Goal: Transaction & Acquisition: Purchase product/service

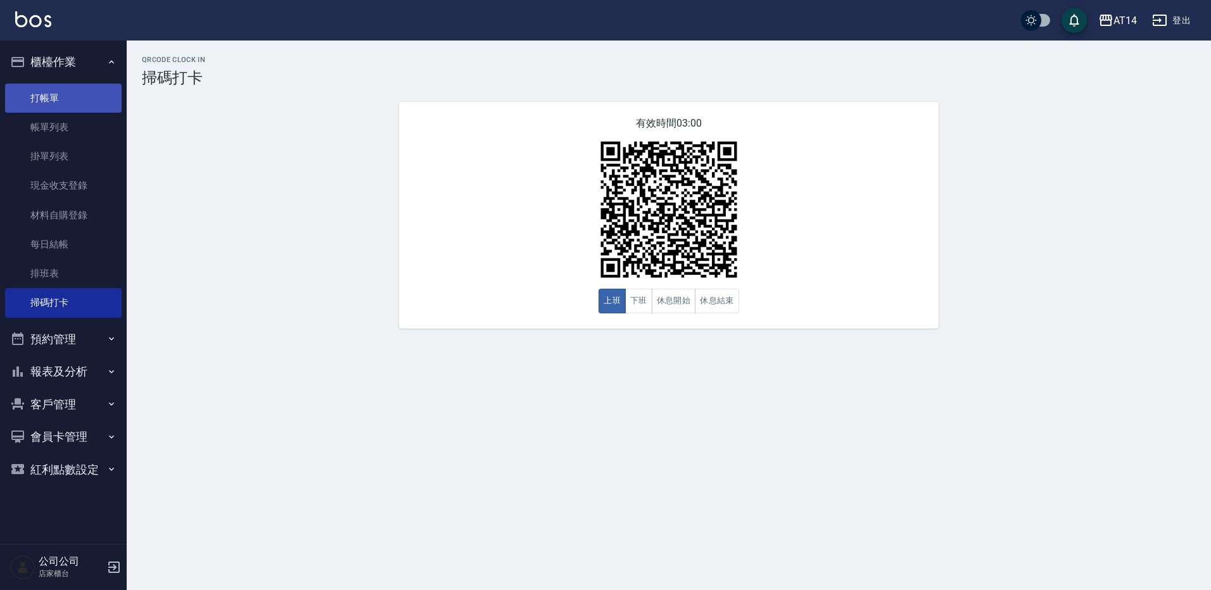
click at [53, 98] on link "打帳單" at bounding box center [63, 98] width 117 height 29
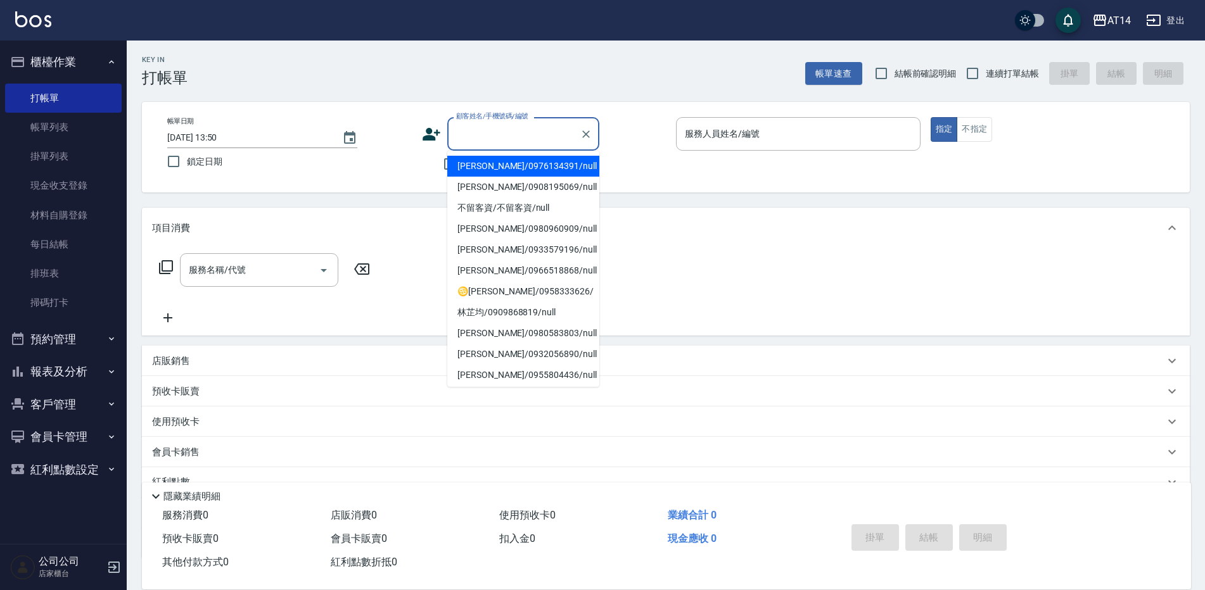
click at [521, 141] on input "顧客姓名/手機號碼/編號" at bounding box center [514, 134] width 122 height 22
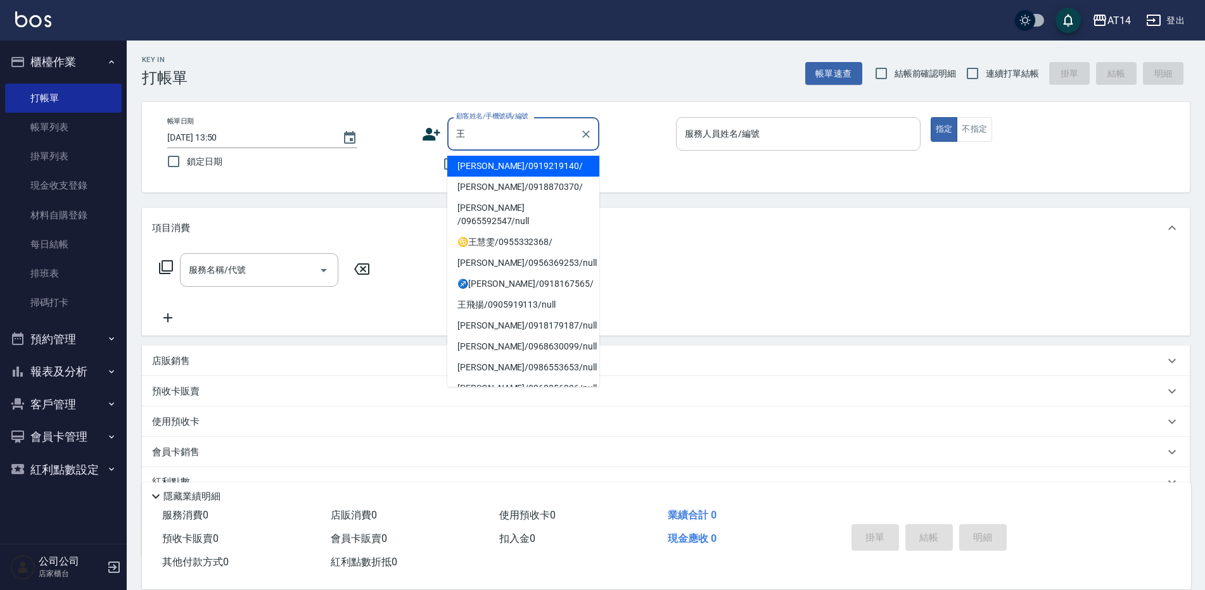
drag, startPoint x: 540, startPoint y: 160, endPoint x: 741, endPoint y: 117, distance: 204.8
click at [540, 161] on li "[PERSON_NAME]/0919219140/" at bounding box center [523, 166] width 152 height 21
type input "[PERSON_NAME]/0919219140/"
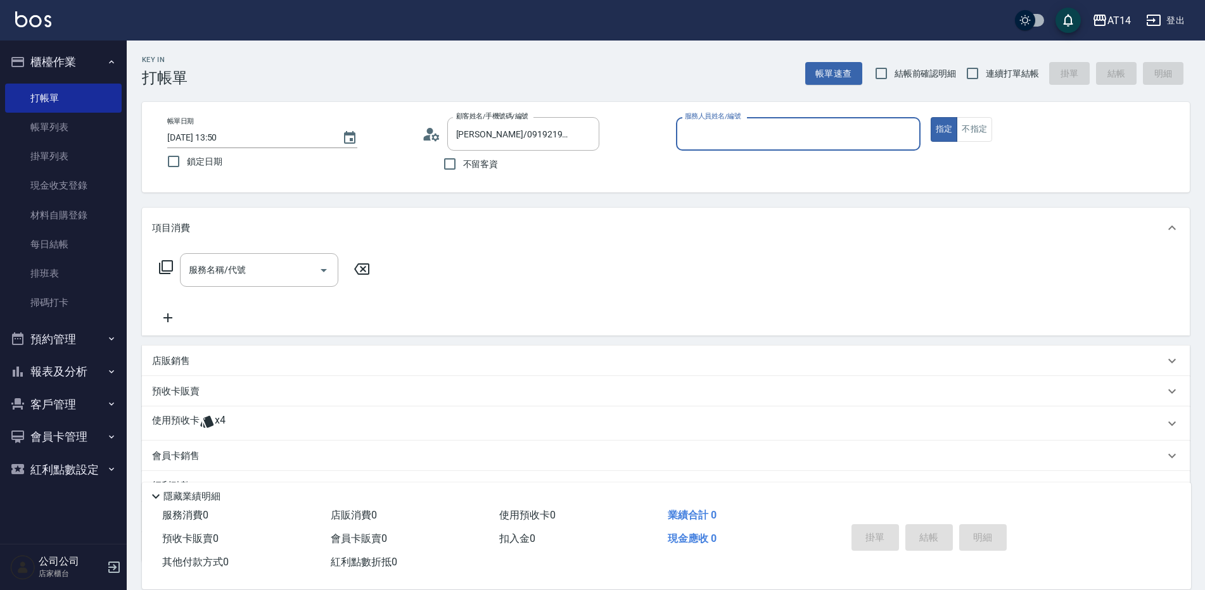
drag, startPoint x: 808, startPoint y: 145, endPoint x: 1190, endPoint y: 66, distance: 390.1
click at [811, 146] on div "服務人員姓名/編號" at bounding box center [798, 134] width 245 height 34
drag, startPoint x: 961, startPoint y: 75, endPoint x: 984, endPoint y: 78, distance: 23.0
click at [972, 77] on input "連續打單結帳" at bounding box center [972, 73] width 27 height 27
checkbox input "true"
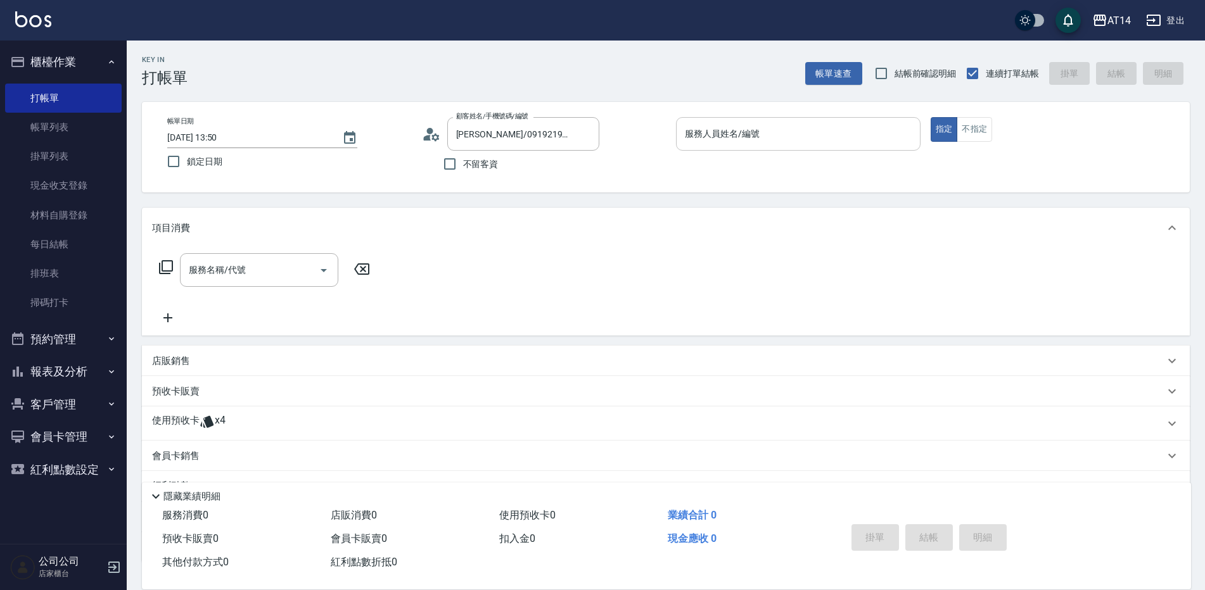
click at [791, 151] on div "服務人員姓名/編號" at bounding box center [798, 134] width 245 height 34
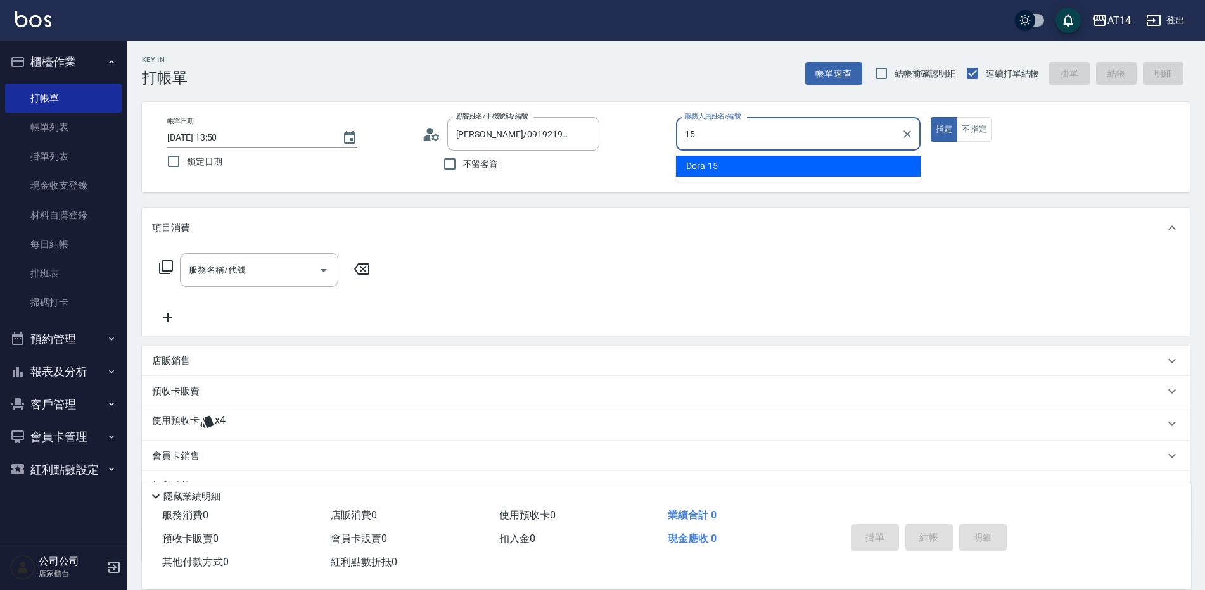
type input "15"
type button "true"
type input "Dora-15"
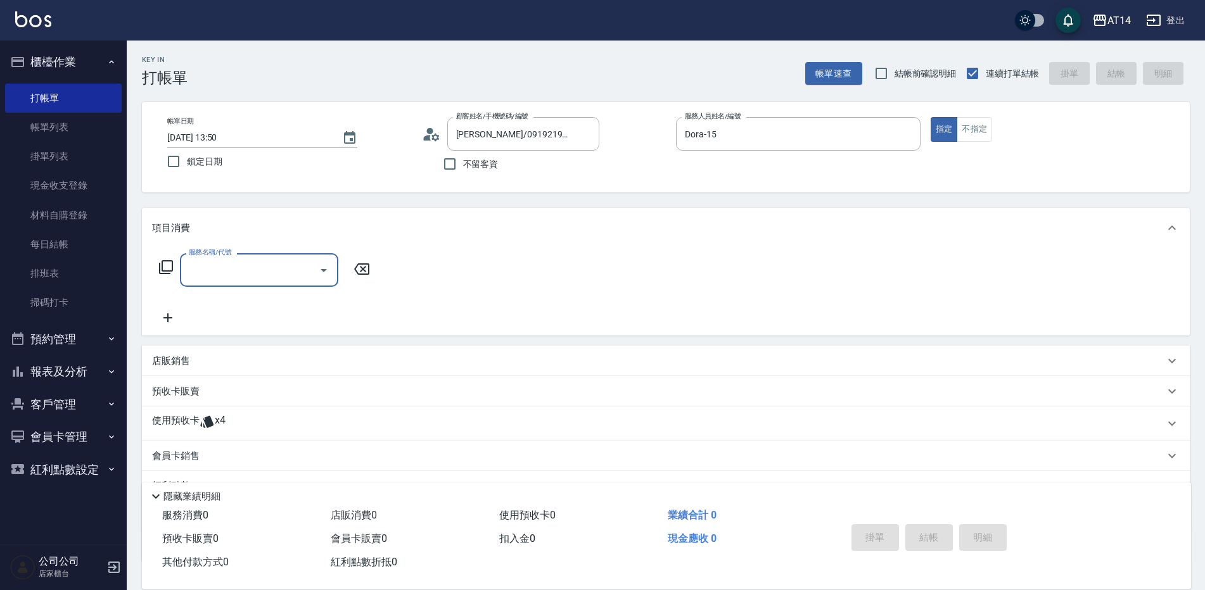
click at [219, 420] on span "x4" at bounding box center [220, 423] width 11 height 19
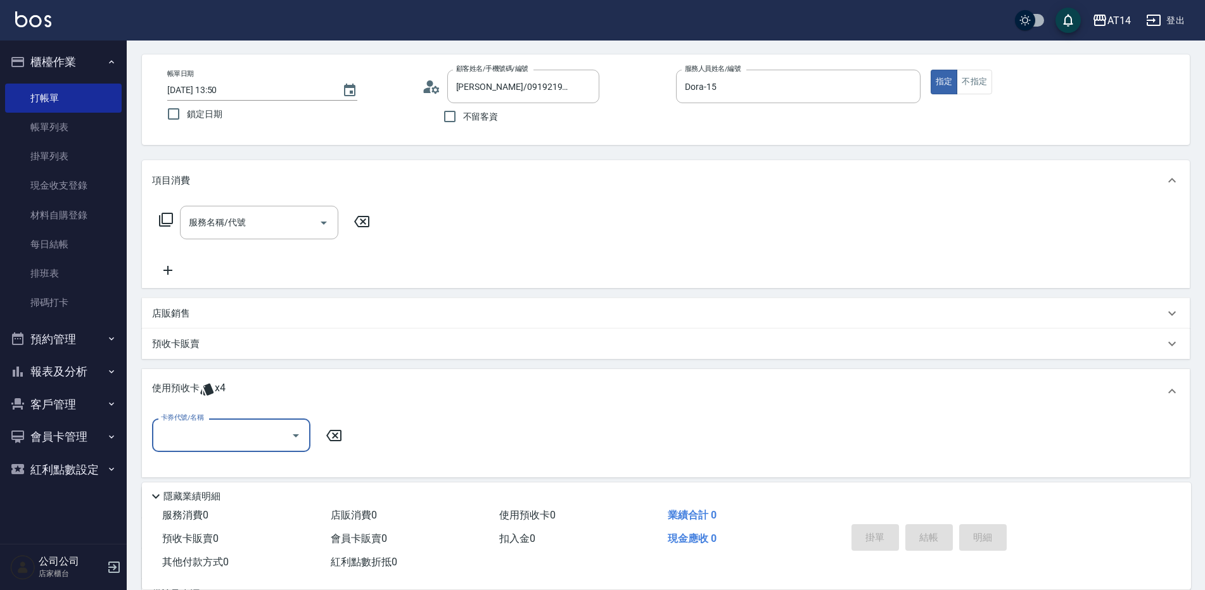
scroll to position [127, 0]
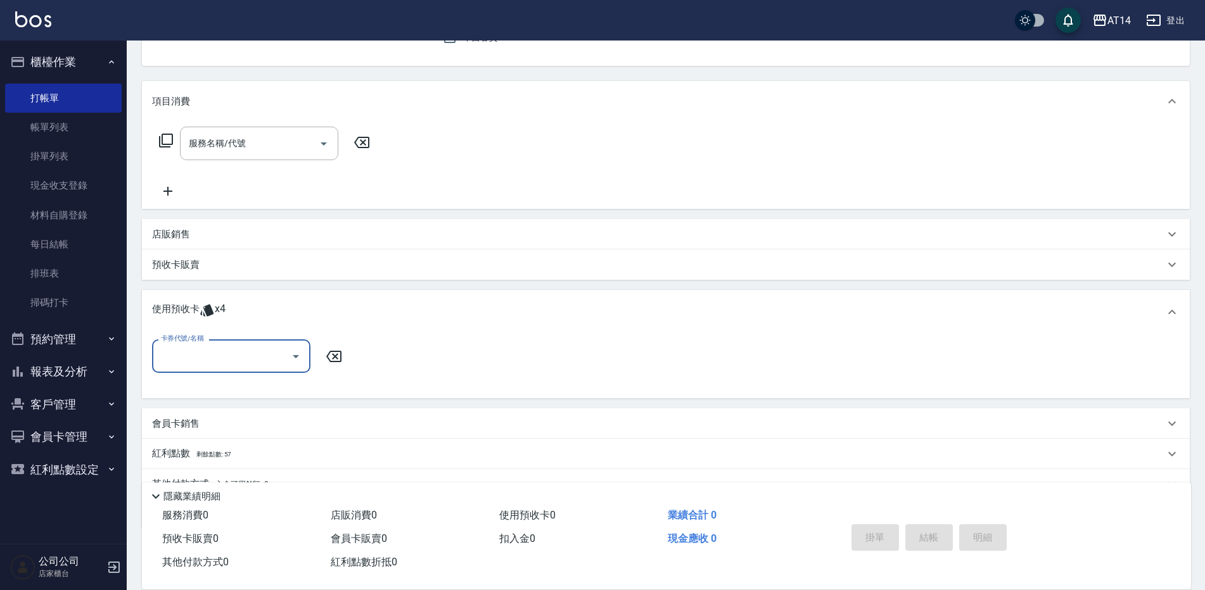
drag, startPoint x: 205, startPoint y: 379, endPoint x: 208, endPoint y: 353, distance: 25.5
click at [206, 379] on div "卡券代號/名稱 卡券代號/名稱" at bounding box center [665, 364] width 1027 height 49
click at [209, 349] on input "卡券代號/名稱" at bounding box center [222, 356] width 128 height 22
click at [244, 390] on div "洗髮卡 剩餘4張" at bounding box center [231, 388] width 158 height 21
type input "洗髮卡"
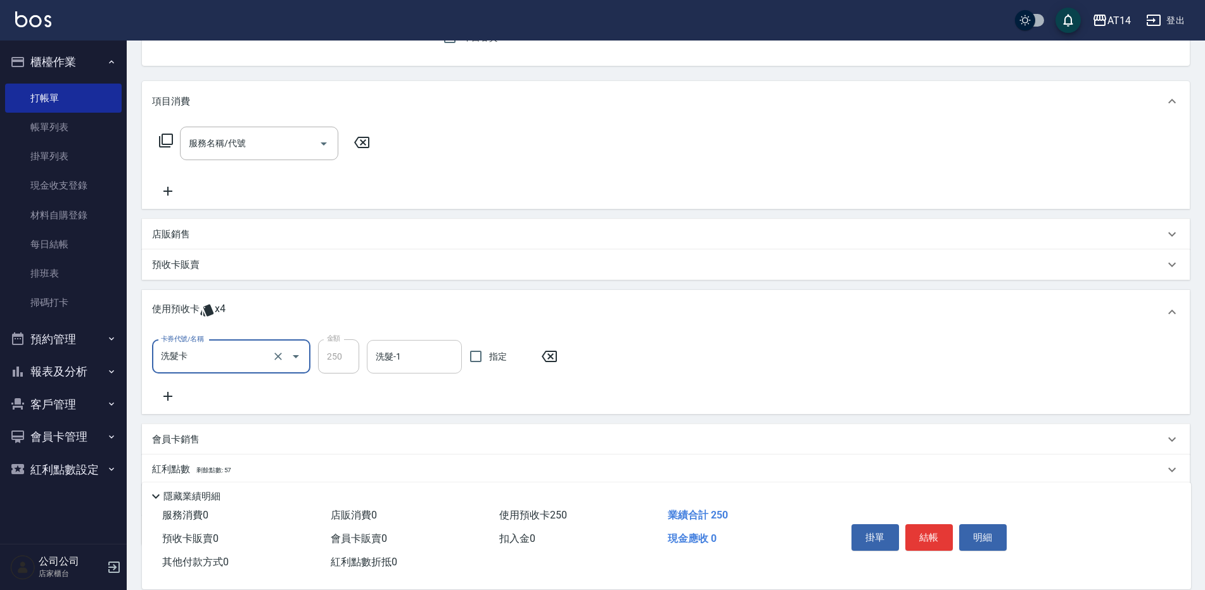
click at [406, 362] on input "洗髮-1" at bounding box center [414, 357] width 84 height 22
type input "[PERSON_NAME]-20"
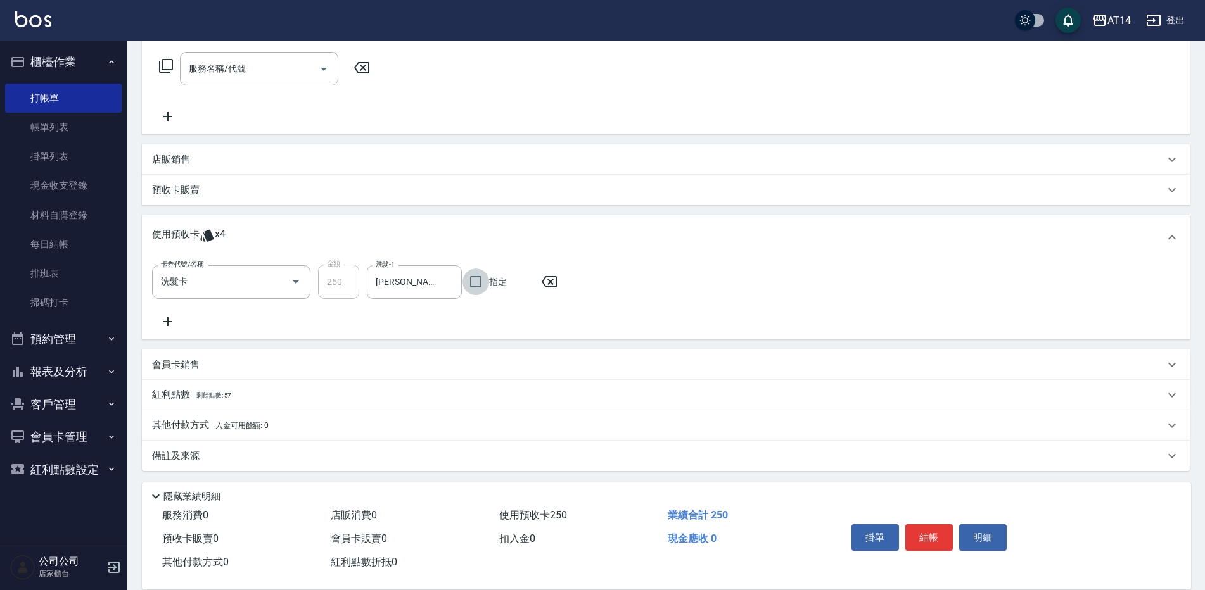
scroll to position [204, 0]
click at [485, 444] on div "備註及來源" at bounding box center [666, 453] width 1048 height 30
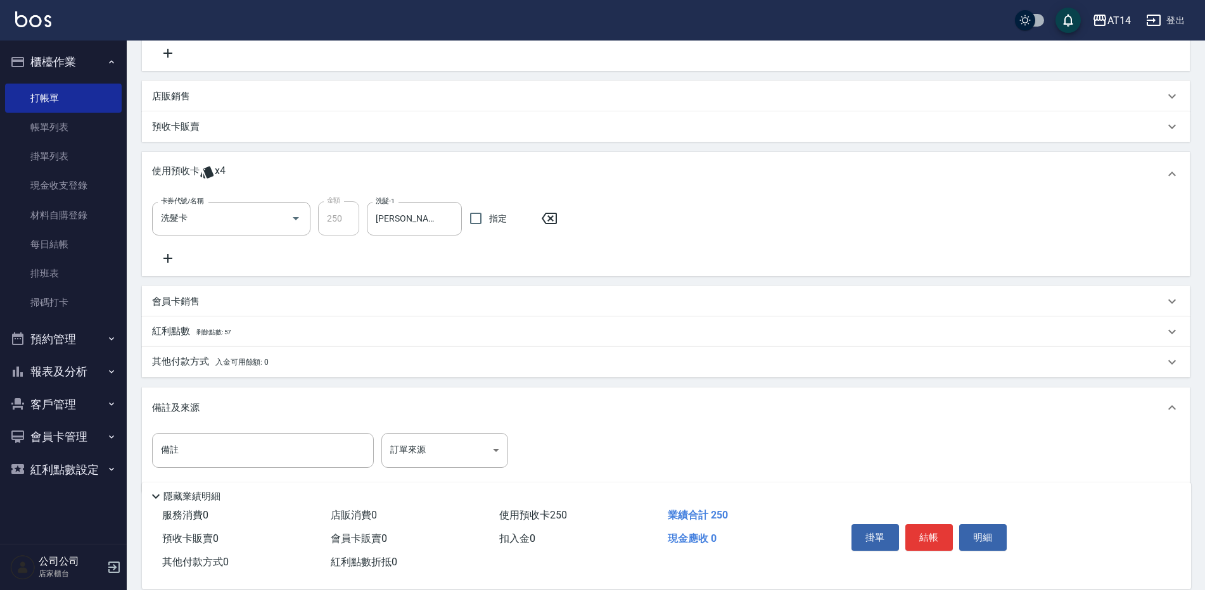
scroll to position [267, 0]
click at [441, 455] on body "AT14 登出 櫃檯作業 打帳單 帳單列表 掛單列表 現金收支登錄 材料自購登錄 每日結帳 排班表 掃碼打卡 預約管理 預約管理 單日預約紀錄 單週預約紀錄 …" at bounding box center [602, 173] width 1205 height 880
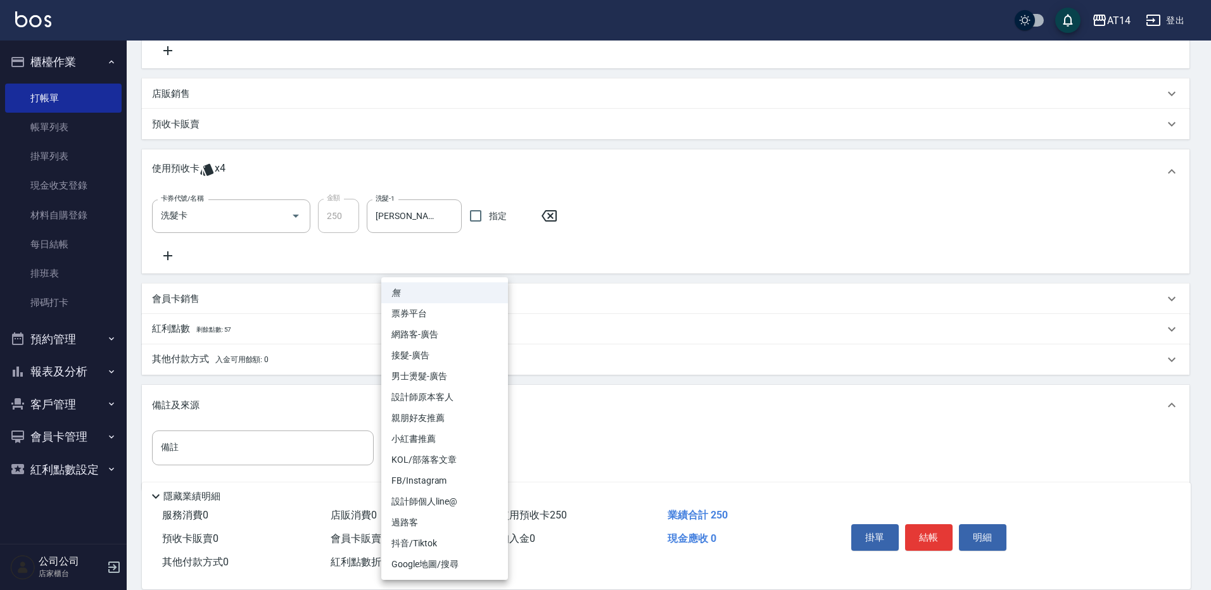
drag, startPoint x: 460, startPoint y: 388, endPoint x: 476, endPoint y: 388, distance: 16.5
click at [462, 387] on li "設計師原本客人" at bounding box center [444, 397] width 127 height 21
type input "設計師原本客人"
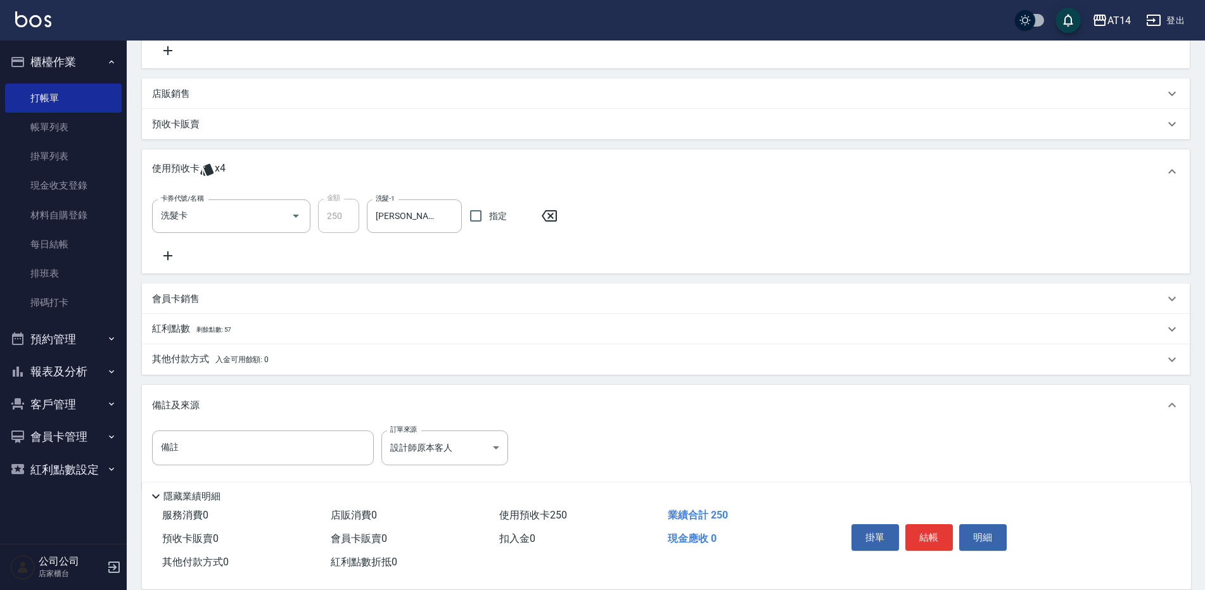
click at [955, 530] on div "掛單 結帳 明細" at bounding box center [928, 539] width 165 height 40
click at [918, 531] on button "結帳" at bounding box center [929, 537] width 48 height 27
type input "[DATE] 13:51"
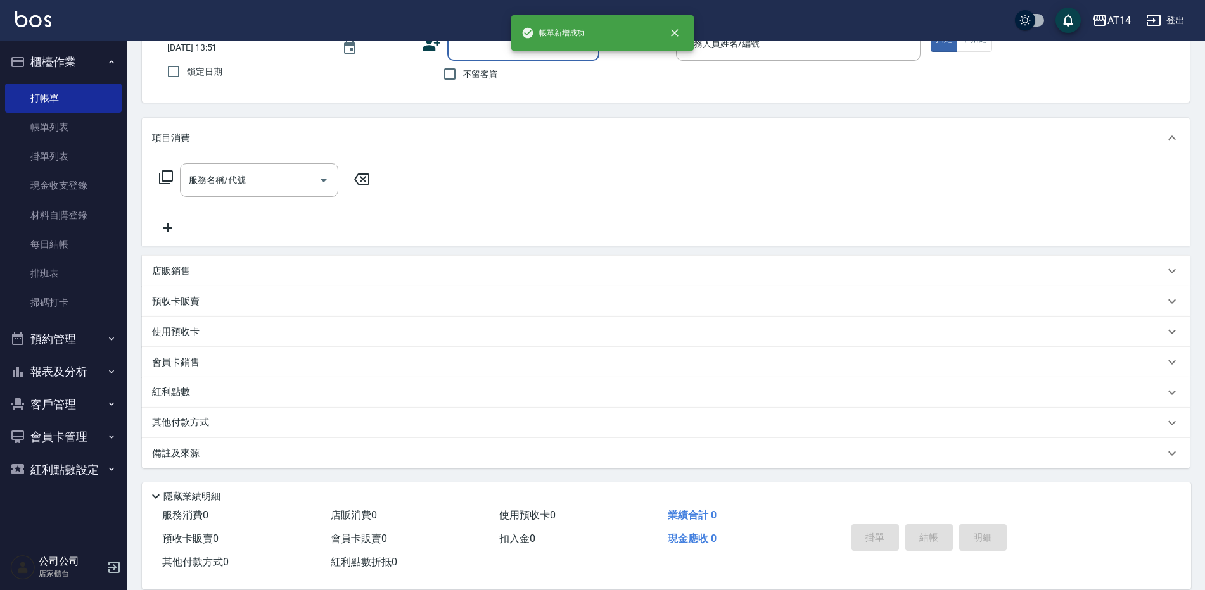
scroll to position [0, 0]
